Goal: Information Seeking & Learning: Understand process/instructions

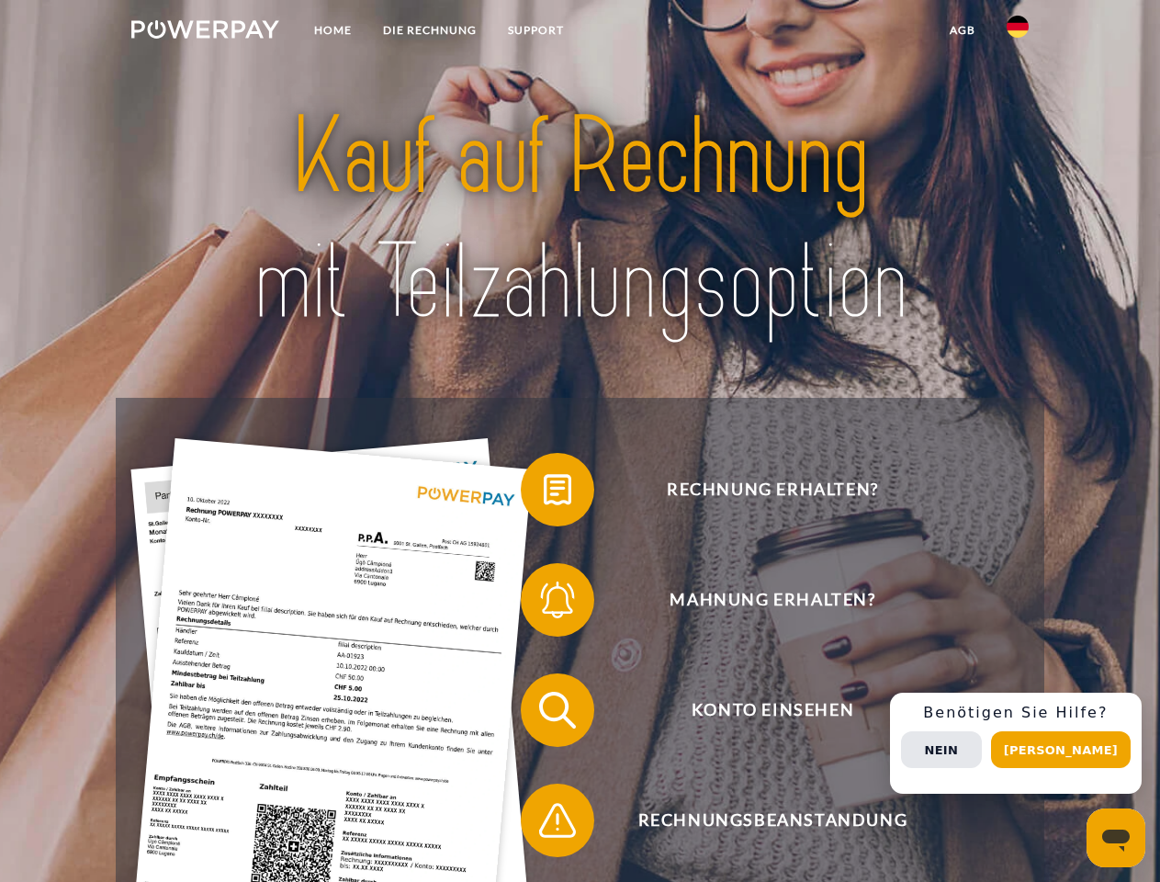
click at [205, 32] on img at bounding box center [205, 29] width 148 height 18
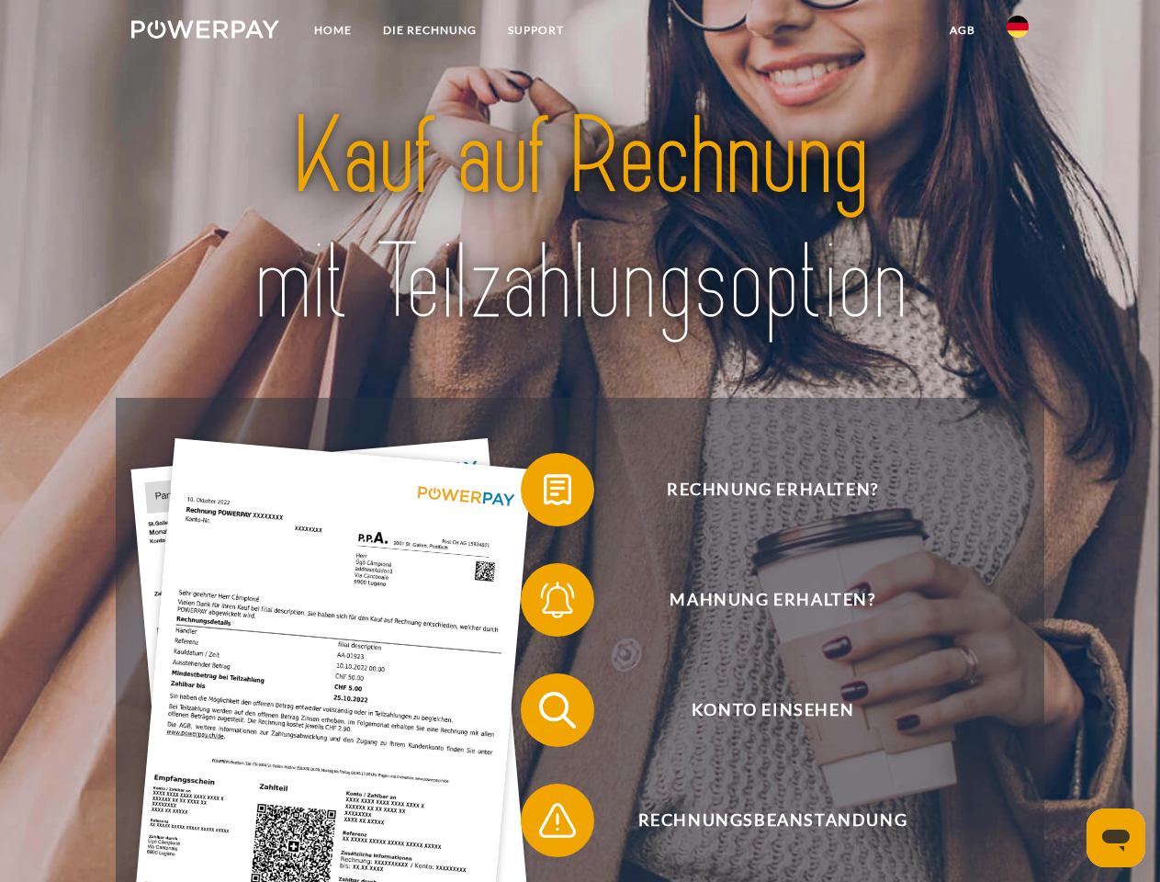
click at [1018, 32] on img at bounding box center [1018, 27] width 22 height 22
click at [962, 30] on link "agb" at bounding box center [962, 30] width 57 height 33
click at [544, 493] on span at bounding box center [530, 490] width 92 height 92
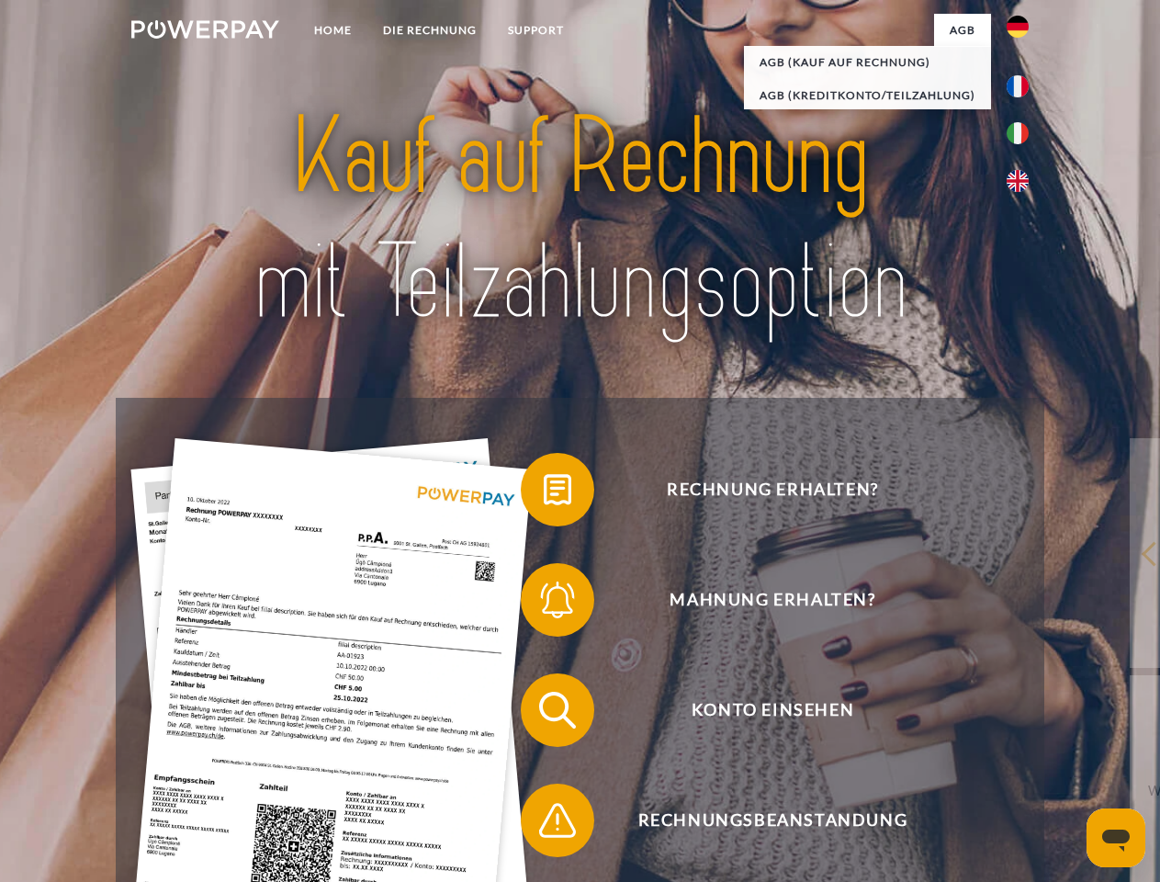
click at [544, 603] on span at bounding box center [530, 600] width 92 height 92
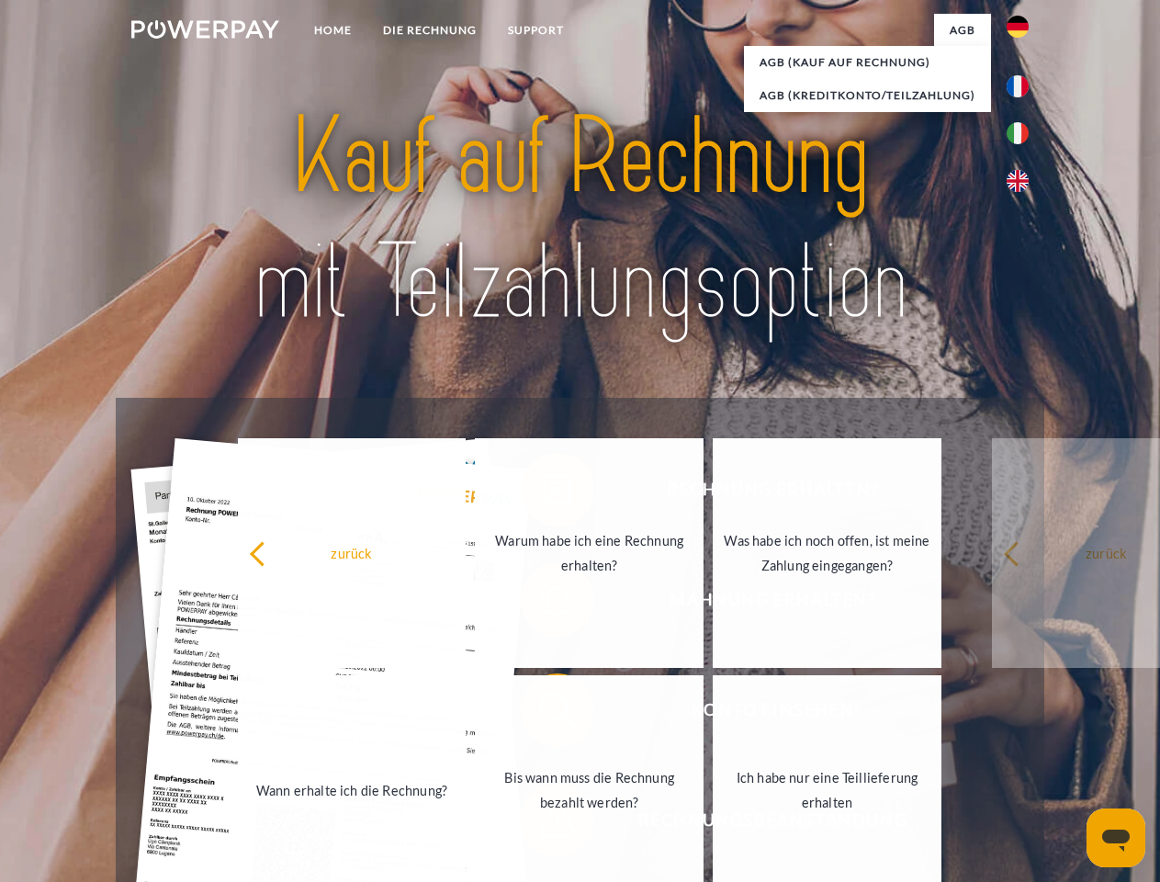
click at [544, 714] on link "Bis wann muss die Rechnung bezahlt werden?" at bounding box center [589, 790] width 229 height 230
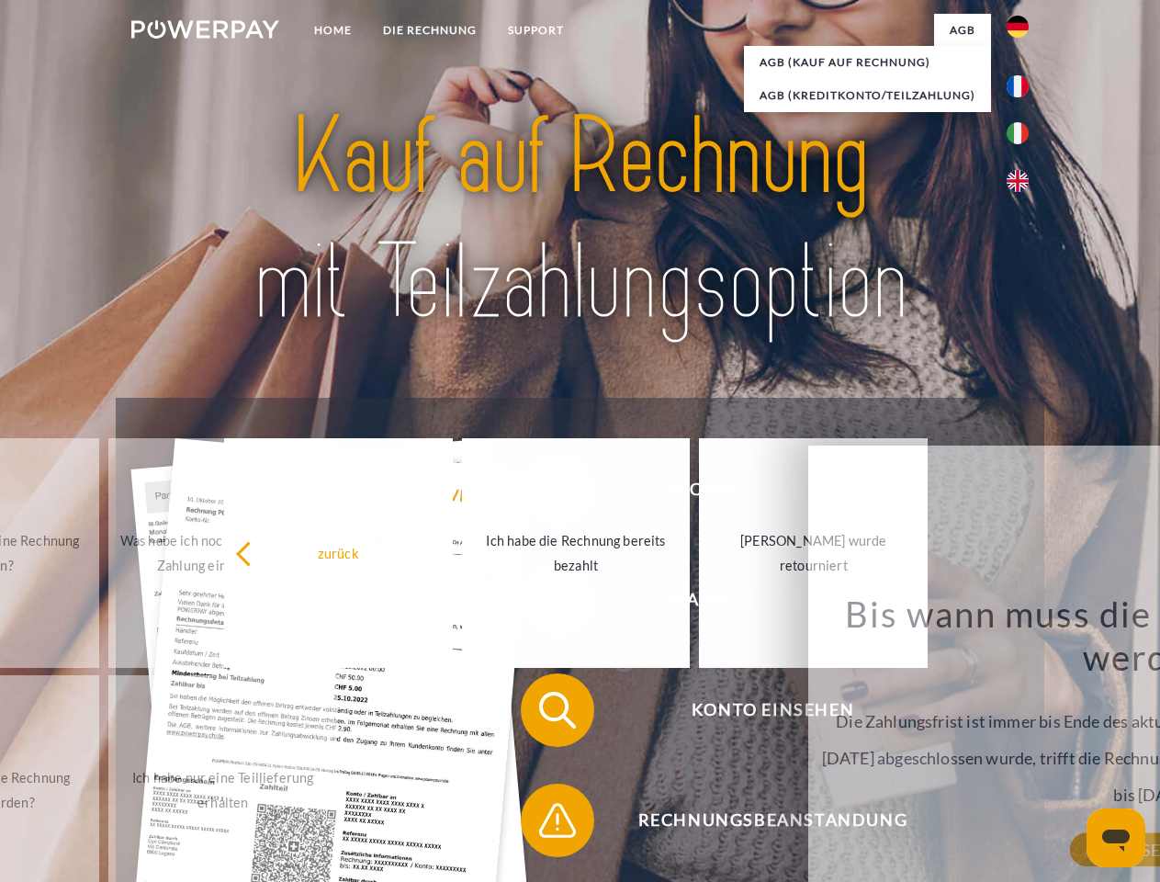
click at [544, 824] on span at bounding box center [530, 820] width 92 height 92
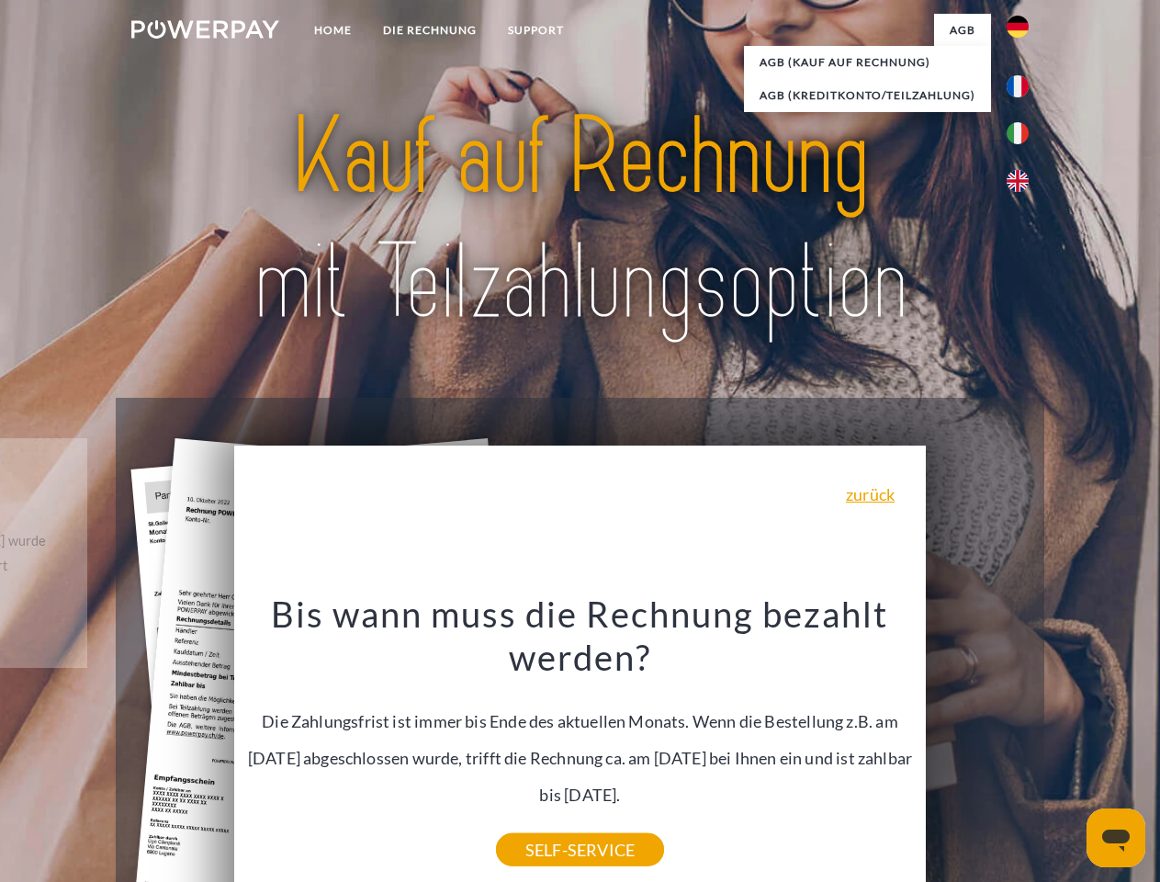
click at [1022, 743] on div "Rechnung erhalten? Mahnung erhalten? Konto einsehen" at bounding box center [580, 765] width 928 height 735
click at [977, 747] on span "Konto einsehen" at bounding box center [772, 709] width 450 height 73
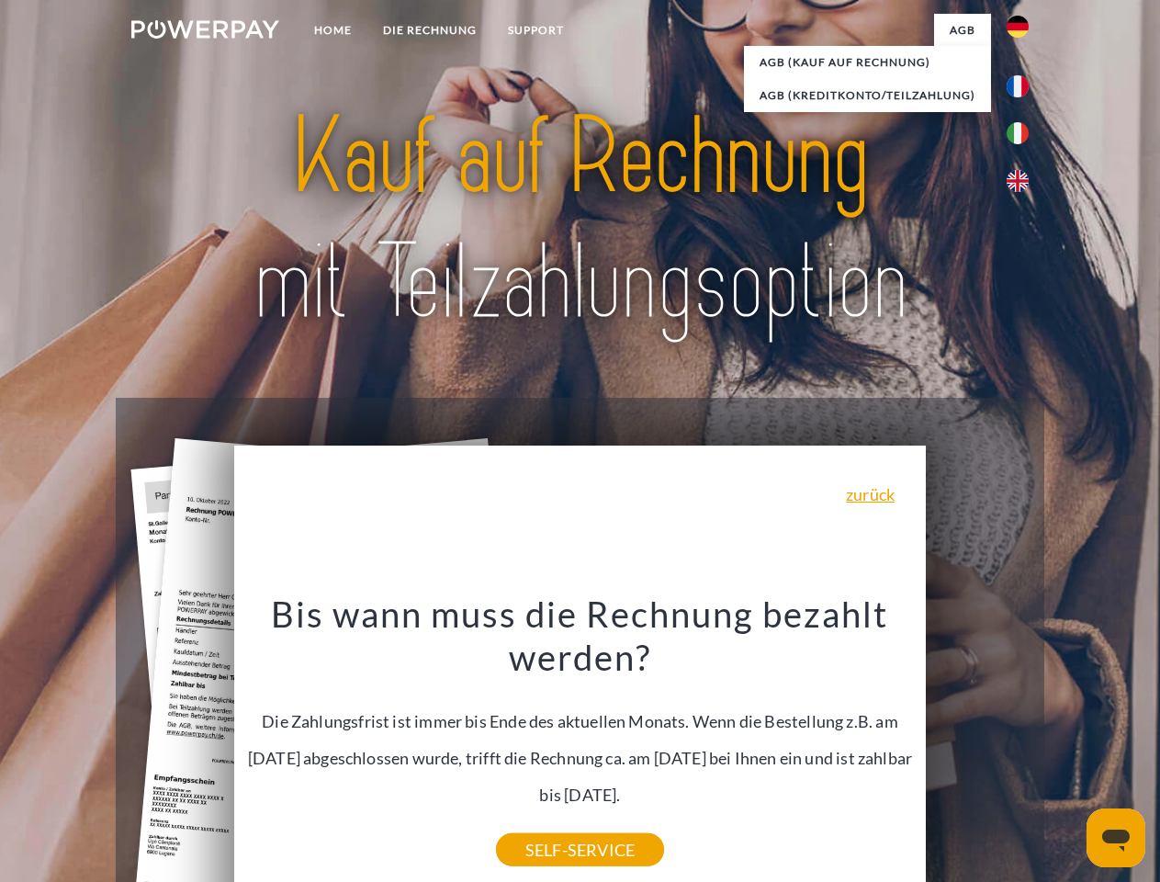
click at [1067, 749] on header "Home DIE RECHNUNG SUPPORT" at bounding box center [580, 634] width 1160 height 1268
